Goal: Navigation & Orientation: Find specific page/section

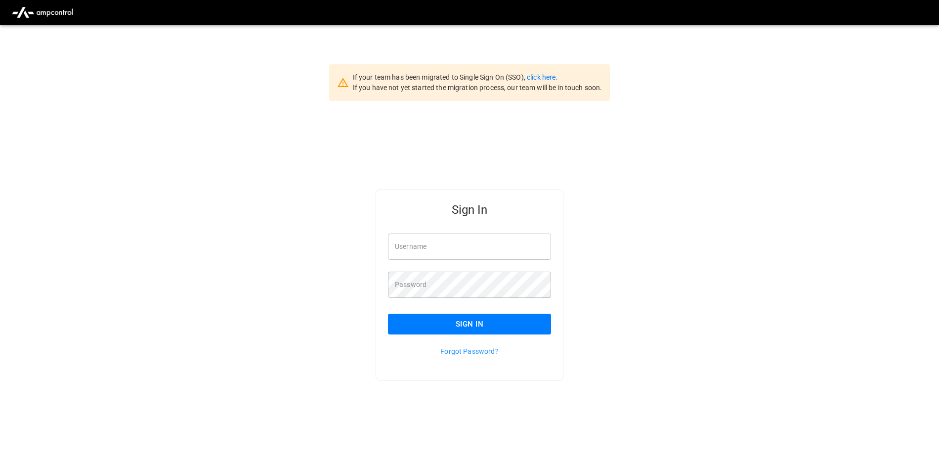
type input "**********"
click at [422, 331] on button "Sign In" at bounding box center [469, 323] width 163 height 21
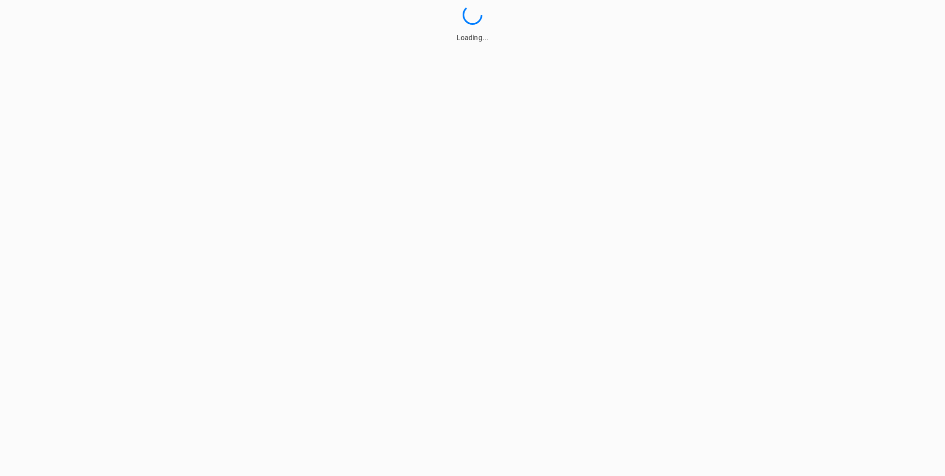
click at [470, 43] on html "Loading..." at bounding box center [472, 21] width 945 height 43
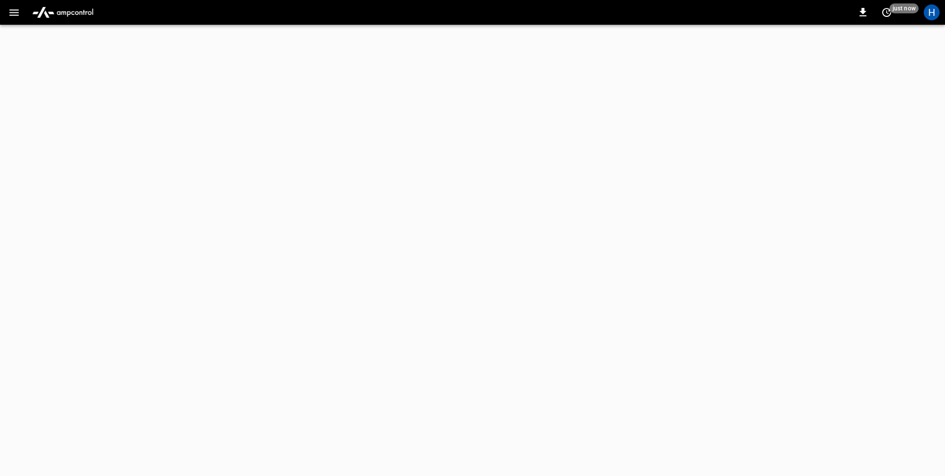
click at [14, 13] on icon "button" at bounding box center [14, 12] width 12 height 12
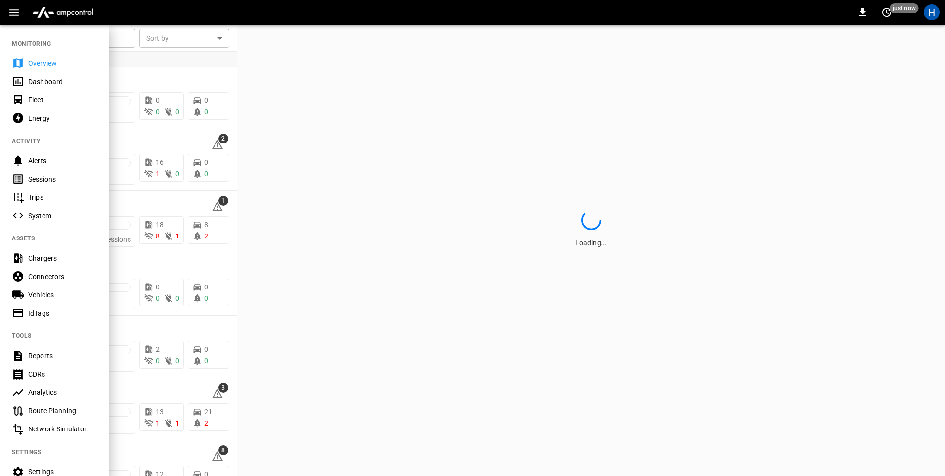
click at [56, 80] on div "Dashboard" at bounding box center [62, 82] width 69 height 10
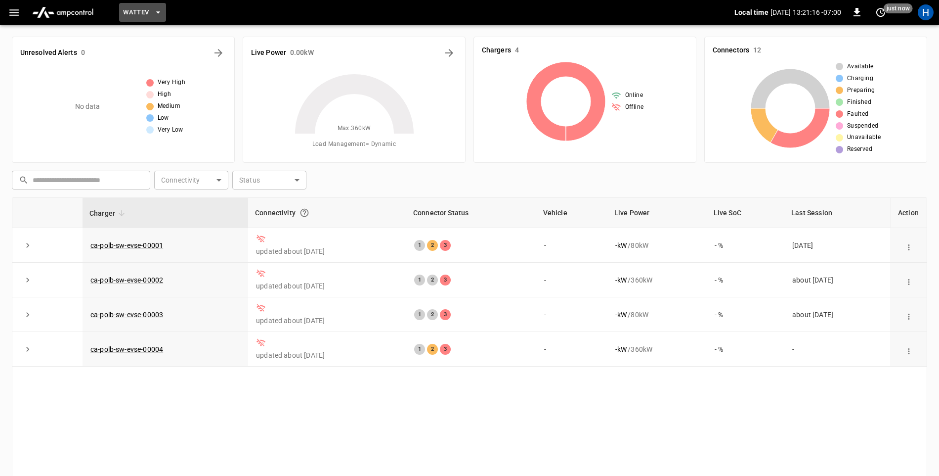
click at [159, 13] on icon "button" at bounding box center [158, 12] width 10 height 10
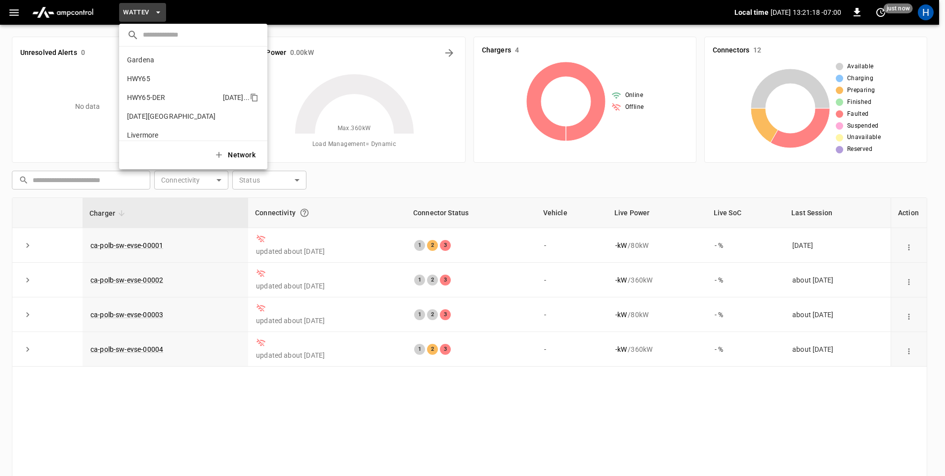
click at [227, 88] on li "HWY65-DER [DATE].." at bounding box center [193, 97] width 148 height 19
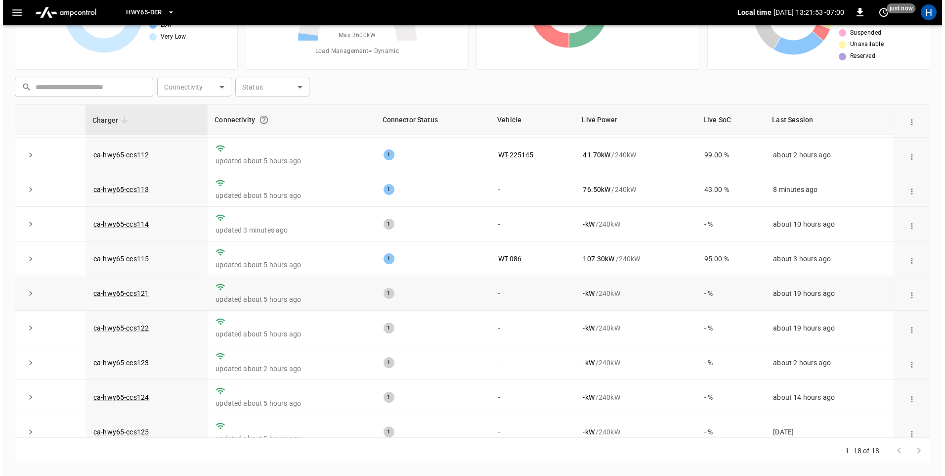
scroll to position [49, 0]
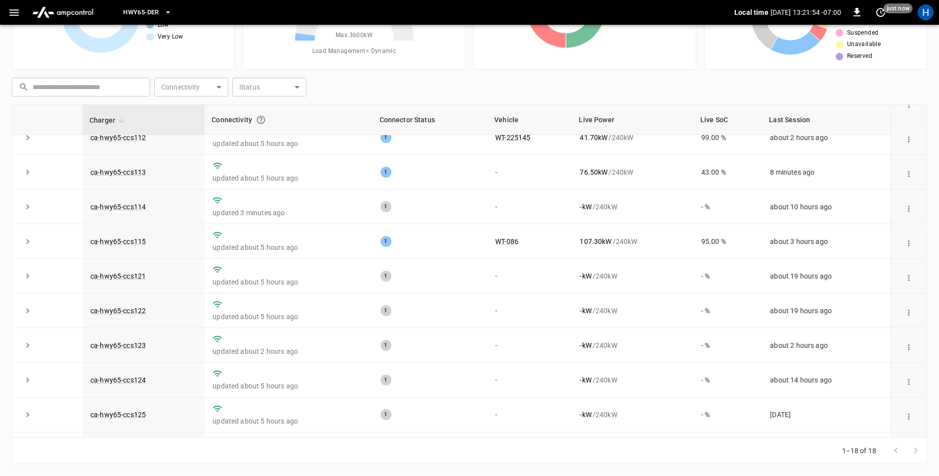
click at [19, 12] on icon "button" at bounding box center [14, 12] width 12 height 12
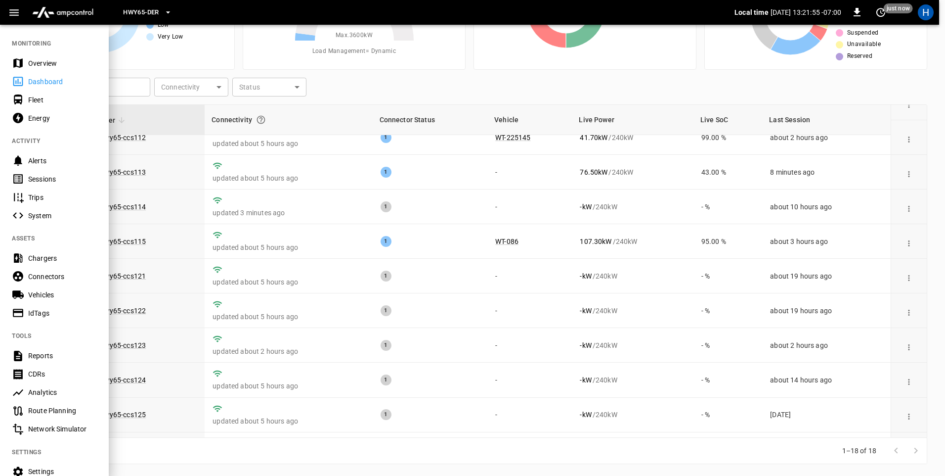
click at [67, 180] on div "Sessions" at bounding box center [62, 179] width 69 height 10
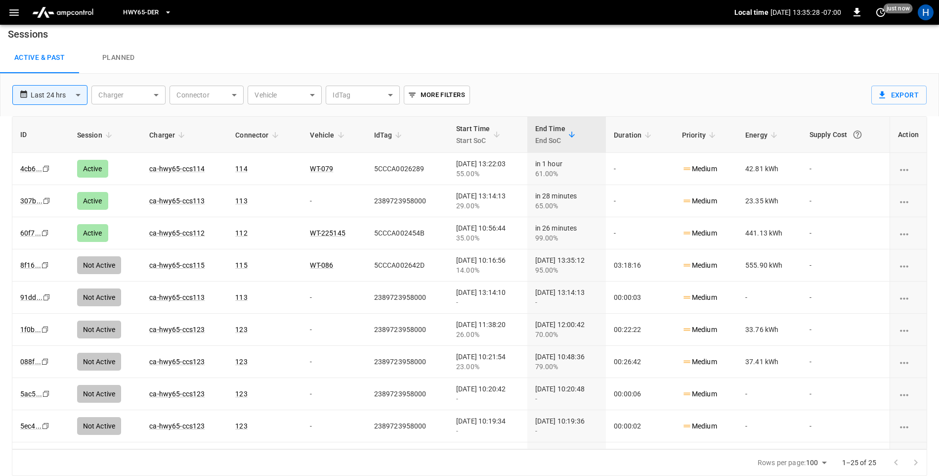
click at [12, 18] on icon "button" at bounding box center [14, 12] width 12 height 12
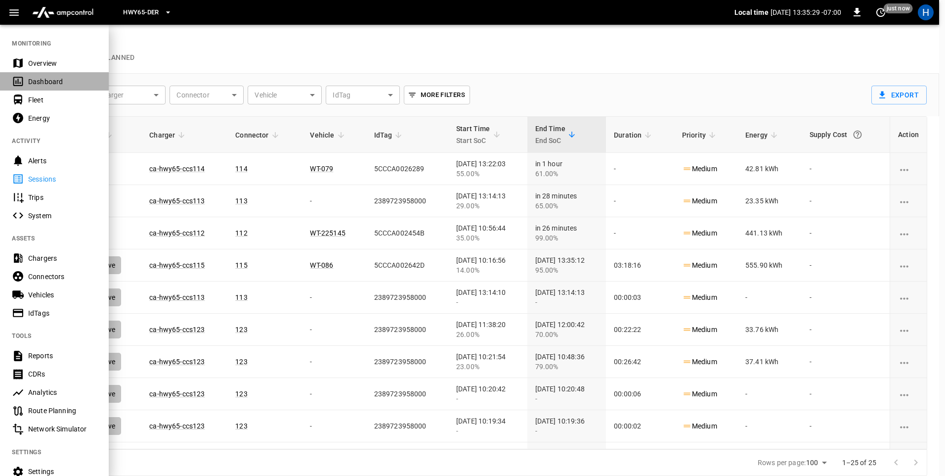
click at [50, 83] on div "Dashboard" at bounding box center [62, 82] width 69 height 10
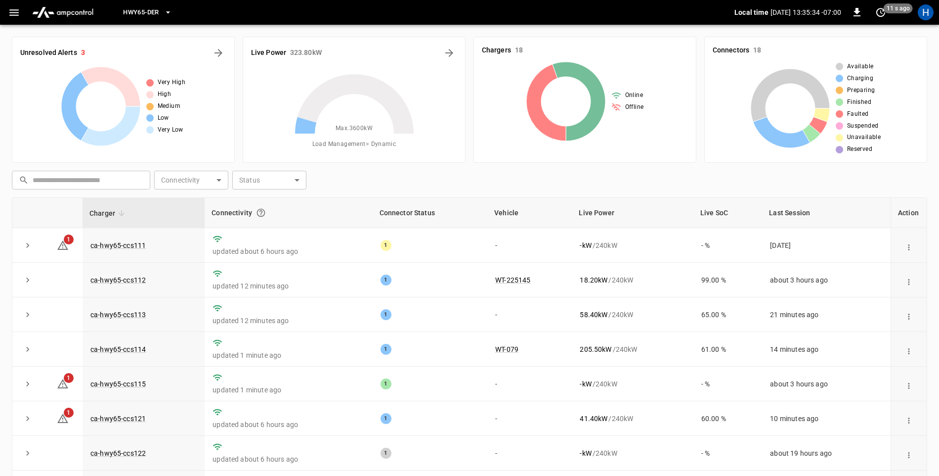
click at [15, 8] on icon "button" at bounding box center [14, 12] width 12 height 12
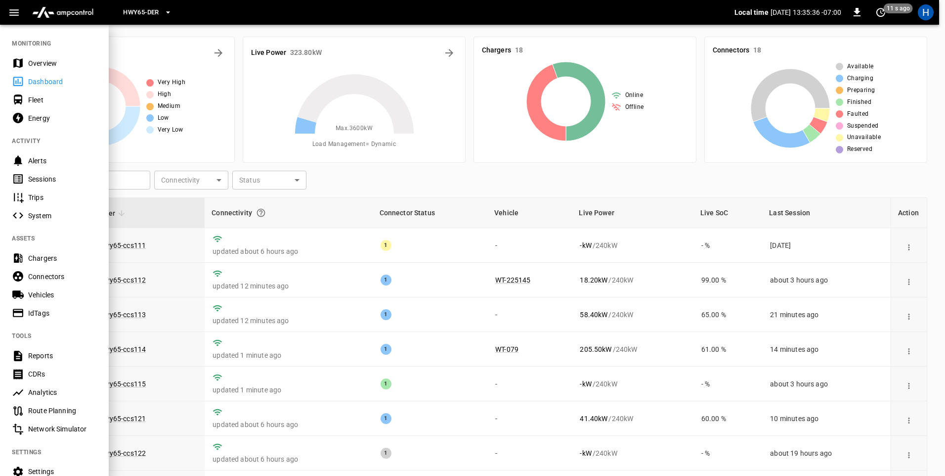
click at [647, 210] on div at bounding box center [472, 238] width 945 height 476
